Goal: Find specific page/section

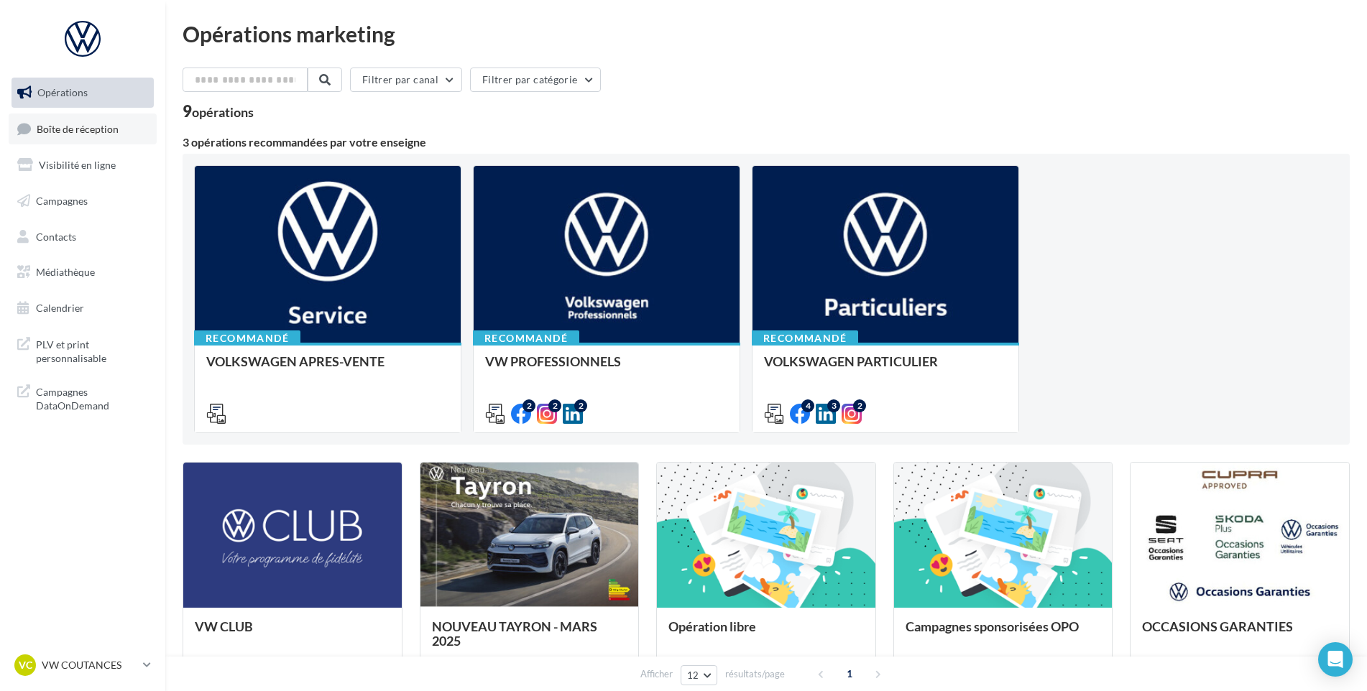
click at [70, 137] on link "Boîte de réception" at bounding box center [83, 129] width 148 height 31
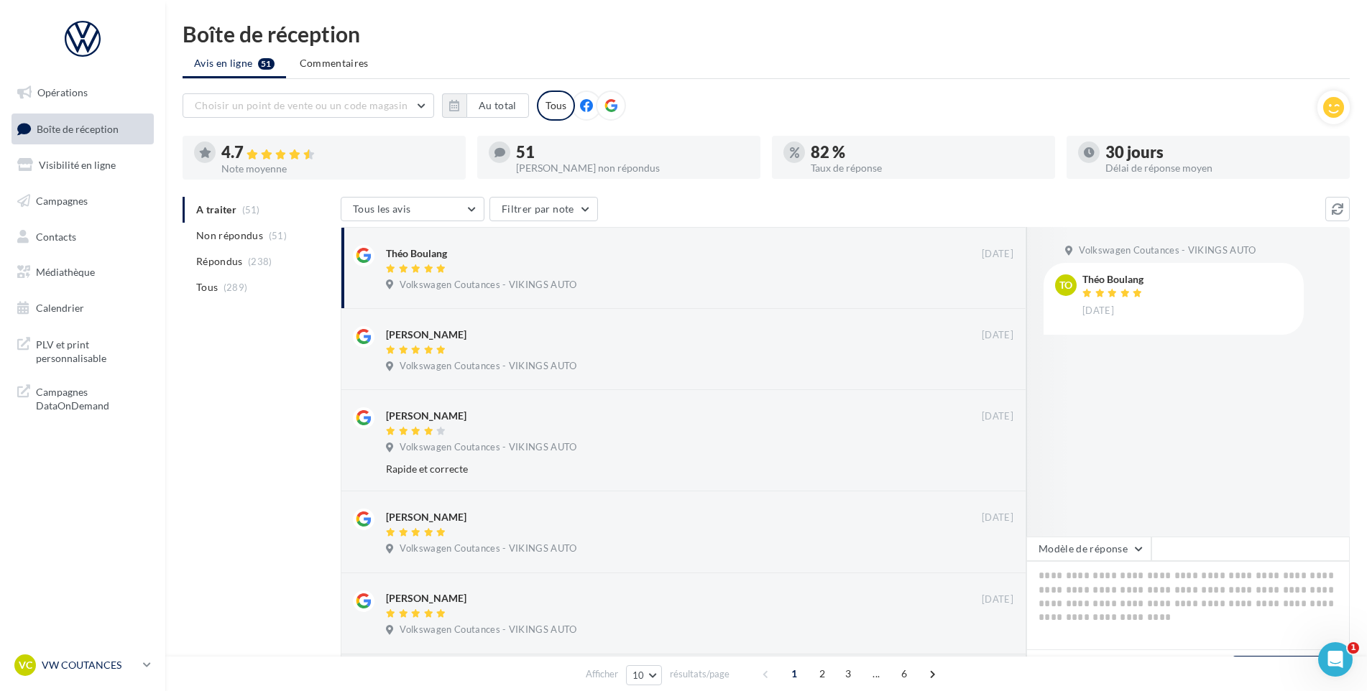
click at [123, 655] on div "VC VW COUTANCES vw-cou-vau" at bounding box center [75, 666] width 123 height 22
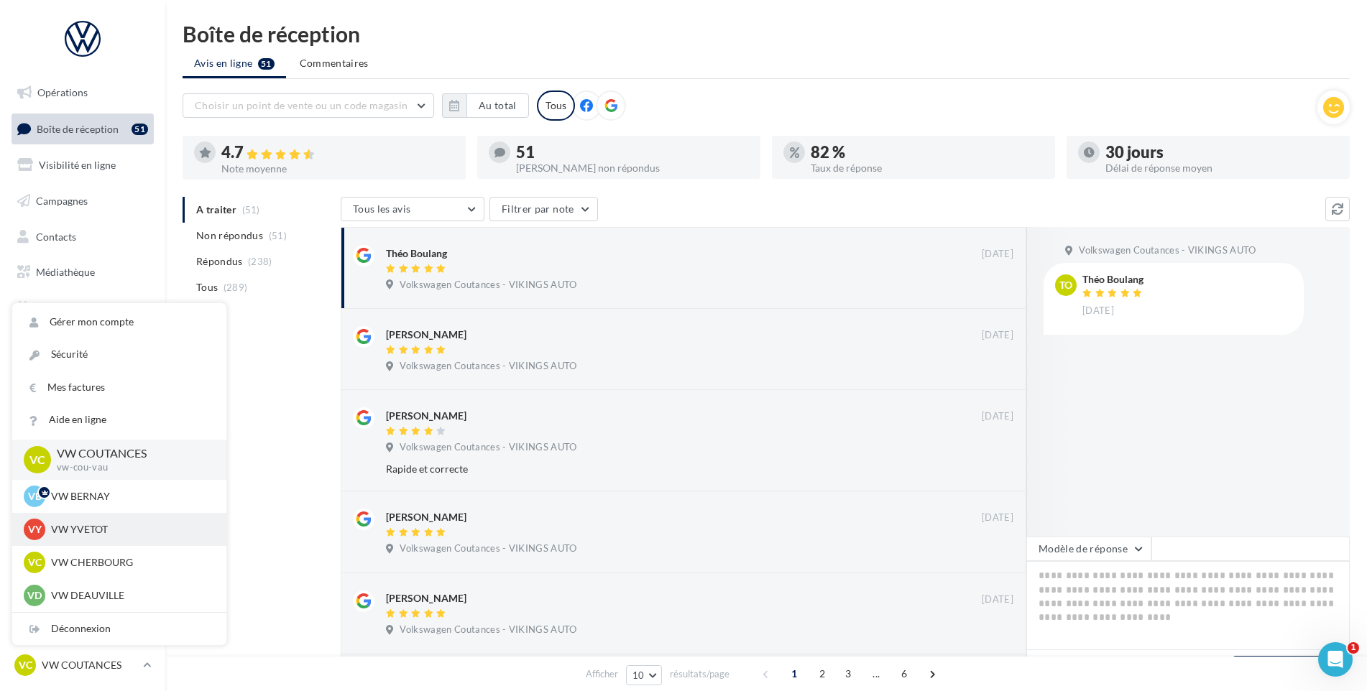
scroll to position [359, 0]
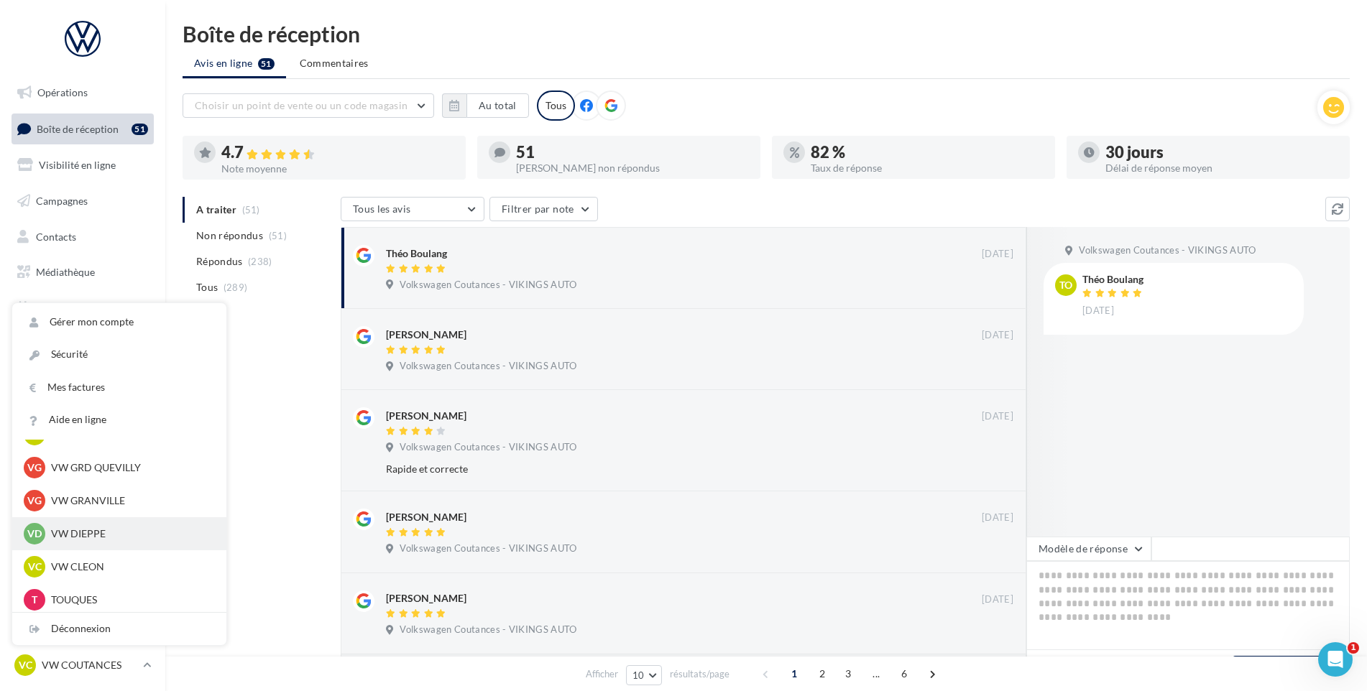
click at [110, 539] on p "VW DIEPPE" at bounding box center [130, 534] width 158 height 14
